Goal: Task Accomplishment & Management: Use online tool/utility

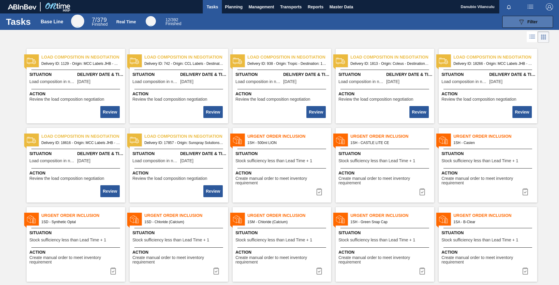
click at [509, 20] on button "089F7B8B-B2A5-4AFE-B5C0-19BA573D28AC Filter" at bounding box center [528, 22] width 51 height 12
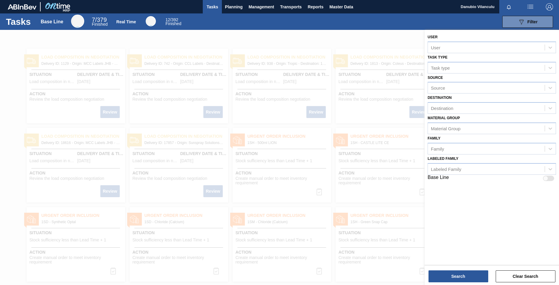
click at [353, 36] on div at bounding box center [279, 172] width 559 height 285
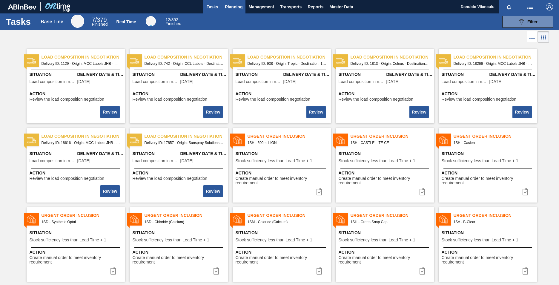
click at [243, 3] on button "Planning" at bounding box center [234, 6] width 24 height 13
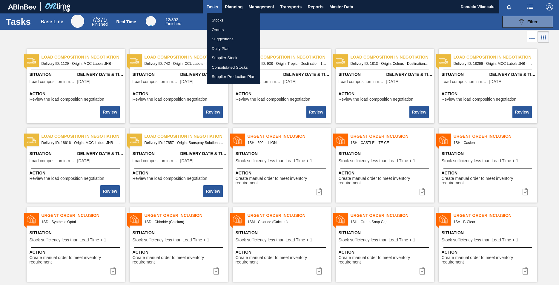
click at [195, 7] on div at bounding box center [279, 142] width 559 height 285
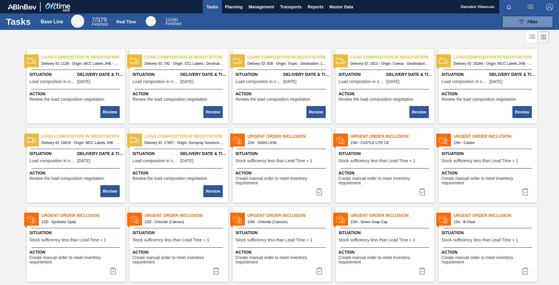
click at [216, 2] on button "Tasks" at bounding box center [212, 6] width 19 height 13
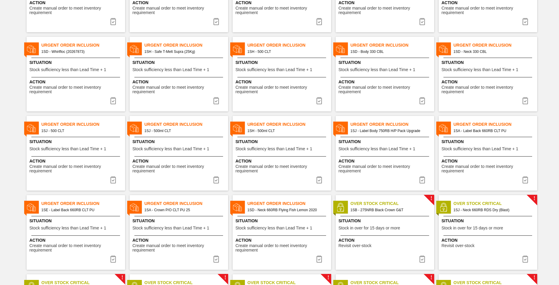
scroll to position [566, 0]
